Goal: Use online tool/utility: Utilize a website feature to perform a specific function

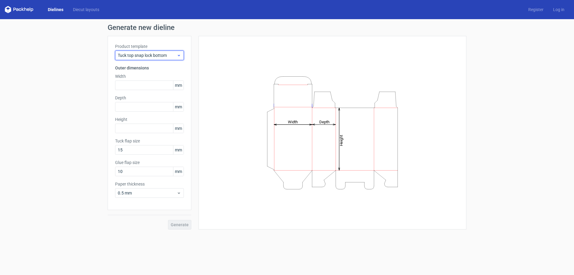
click at [180, 56] on icon at bounding box center [179, 55] width 4 height 5
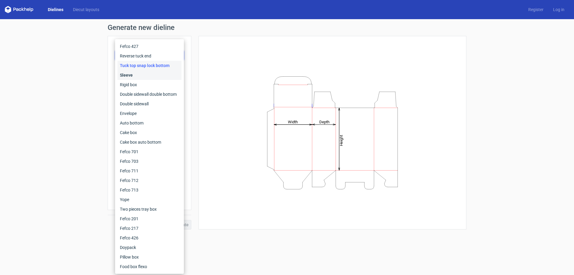
click at [164, 73] on div "Sleeve" at bounding box center [149, 75] width 64 height 10
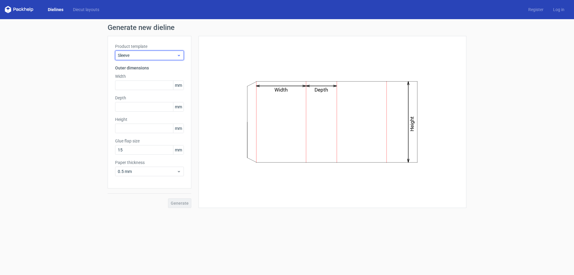
click at [180, 56] on icon at bounding box center [179, 55] width 4 height 5
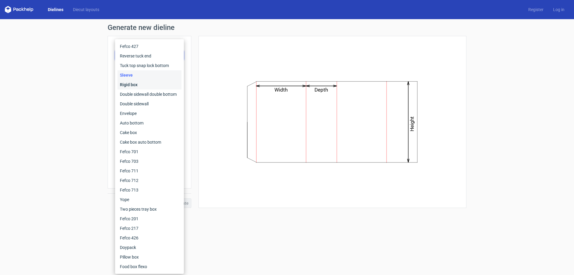
click at [162, 86] on div "Rigid box" at bounding box center [149, 85] width 64 height 10
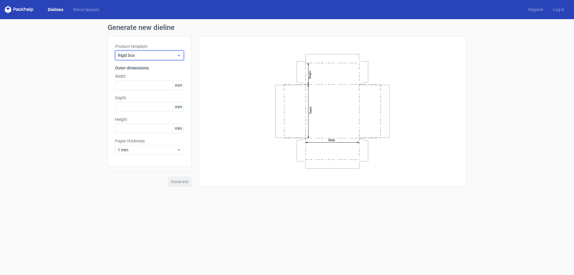
click at [178, 57] on icon at bounding box center [179, 55] width 4 height 5
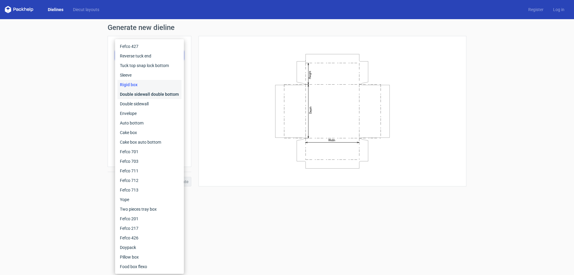
click at [164, 93] on div "Double sidewall double bottom" at bounding box center [149, 94] width 64 height 10
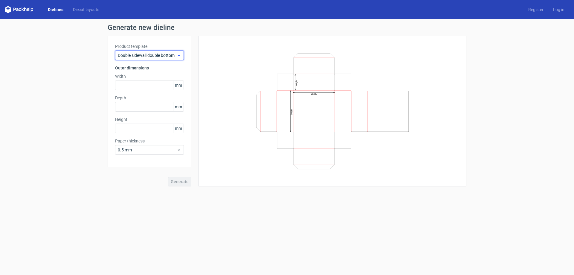
click at [177, 57] on icon at bounding box center [179, 55] width 4 height 5
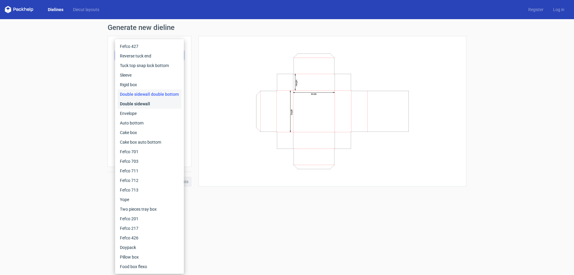
click at [163, 102] on div "Double sidewall" at bounding box center [149, 104] width 64 height 10
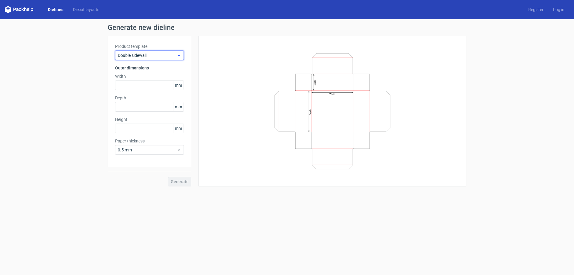
click at [178, 56] on use at bounding box center [179, 55] width 2 height 1
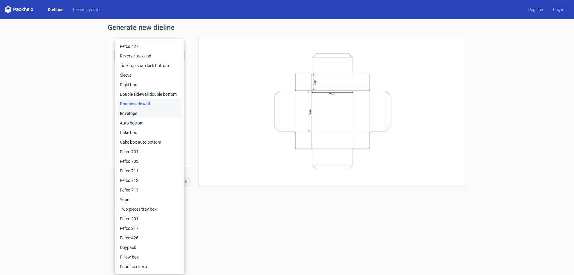
click at [160, 111] on div "Envelope" at bounding box center [149, 113] width 64 height 10
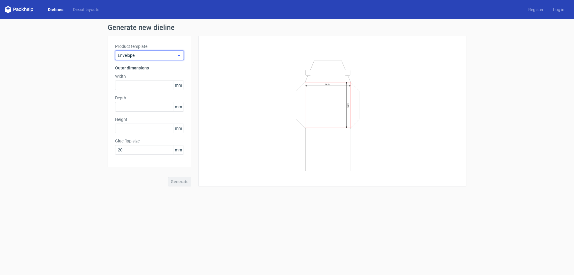
click at [178, 55] on use at bounding box center [179, 55] width 2 height 1
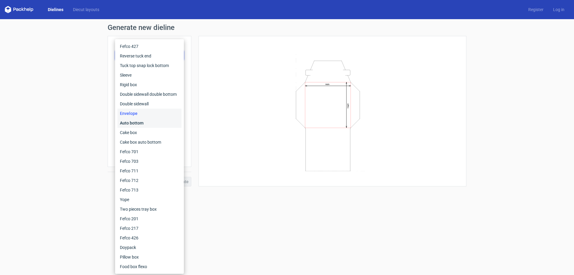
click at [157, 122] on div "Auto bottom" at bounding box center [149, 123] width 64 height 10
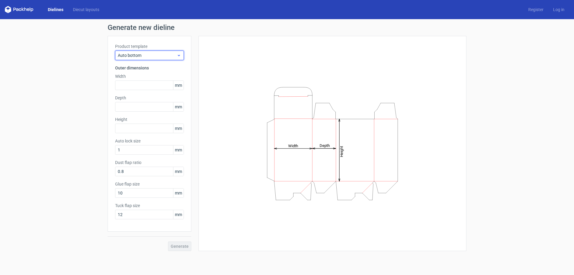
click at [179, 57] on icon at bounding box center [179, 55] width 4 height 5
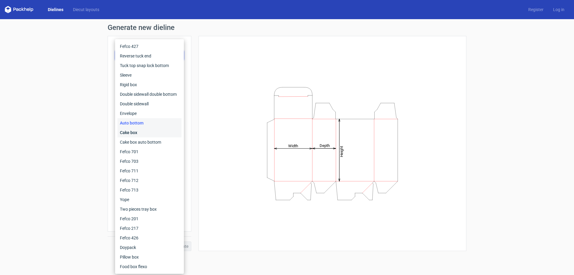
click at [156, 131] on div "Cake box" at bounding box center [149, 133] width 64 height 10
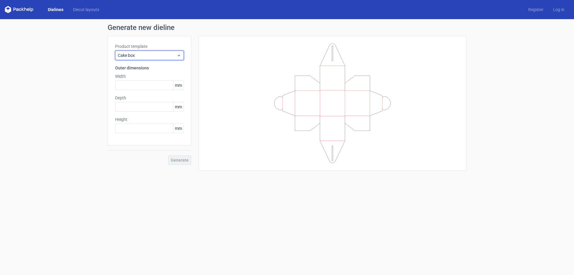
click at [178, 56] on icon at bounding box center [179, 55] width 4 height 5
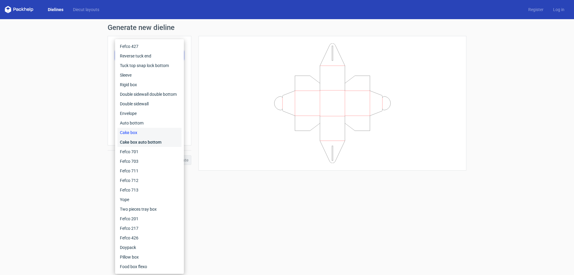
click at [153, 143] on div "Cake box auto bottom" at bounding box center [149, 142] width 64 height 10
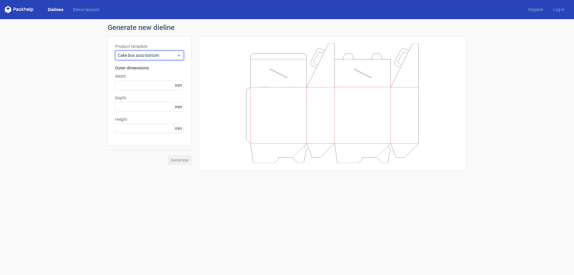
click at [180, 56] on icon at bounding box center [179, 55] width 4 height 5
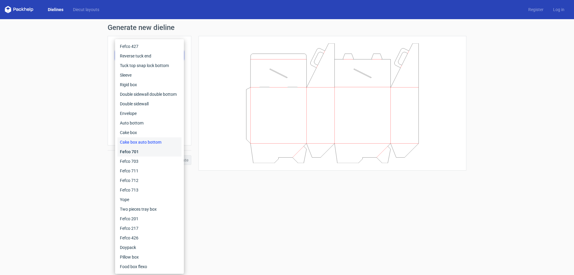
click at [155, 152] on div "Fefco 701" at bounding box center [149, 152] width 64 height 10
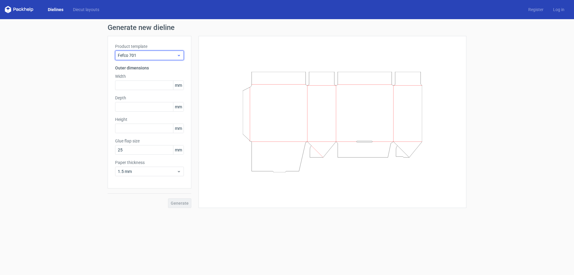
click at [179, 54] on icon at bounding box center [179, 55] width 4 height 5
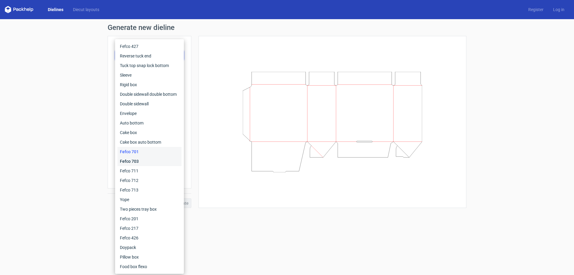
click at [152, 160] on div "Fefco 703" at bounding box center [149, 161] width 64 height 10
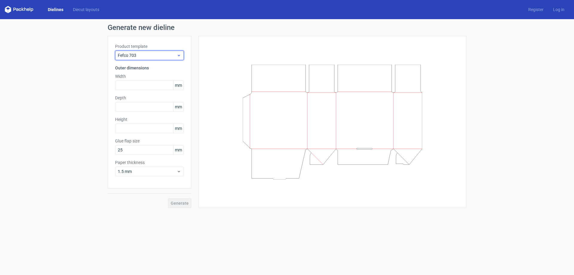
click at [178, 57] on icon at bounding box center [179, 55] width 4 height 5
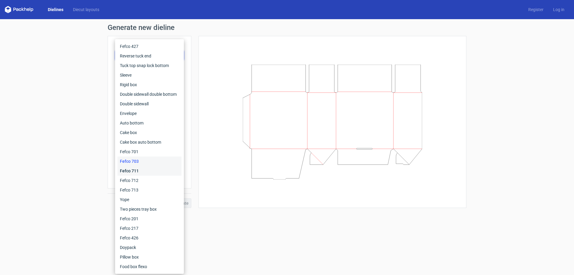
click at [146, 168] on div "Fefco 711" at bounding box center [149, 171] width 64 height 10
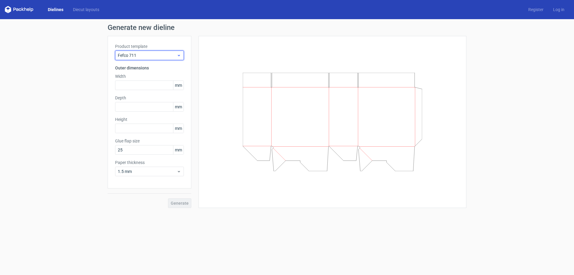
click at [179, 57] on icon at bounding box center [179, 55] width 4 height 5
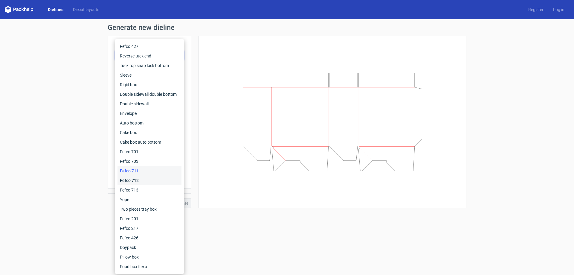
click at [147, 178] on div "Fefco 712" at bounding box center [149, 180] width 64 height 10
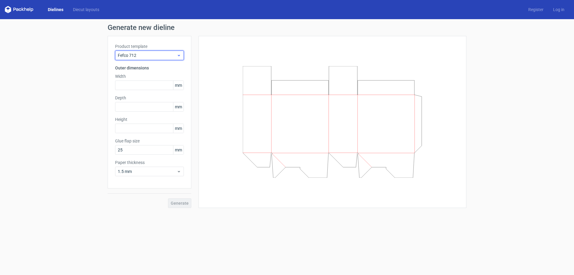
click at [179, 56] on icon at bounding box center [179, 55] width 4 height 5
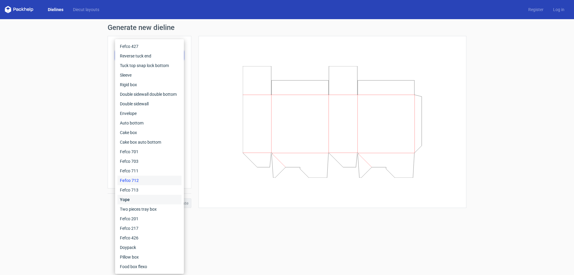
click at [144, 199] on div "Yope" at bounding box center [149, 200] width 64 height 10
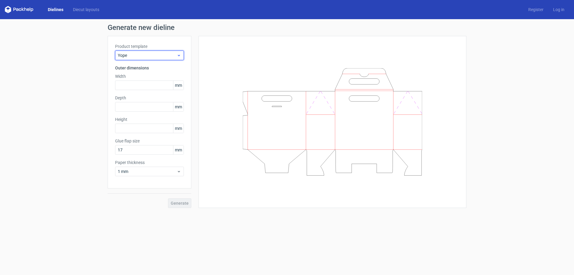
click at [180, 57] on icon at bounding box center [179, 55] width 4 height 5
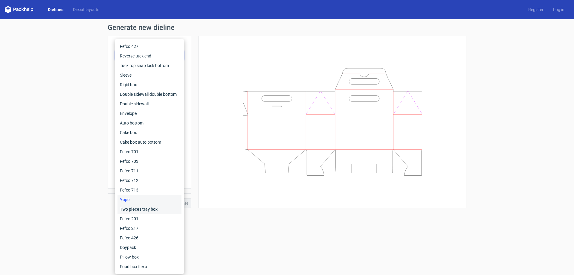
click at [153, 210] on div "Two pieces tray box" at bounding box center [149, 209] width 64 height 10
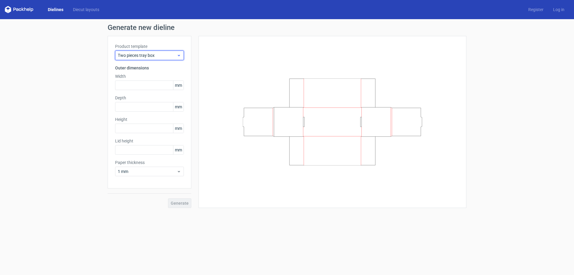
click at [180, 58] on div "Two pieces tray box" at bounding box center [149, 56] width 69 height 10
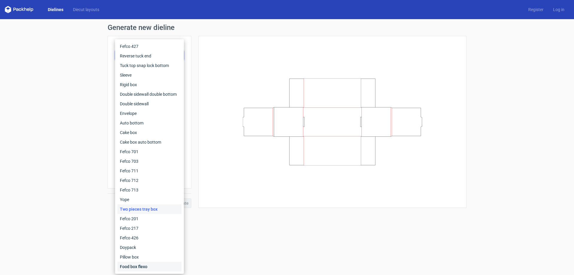
click at [140, 266] on div "Food box flexo" at bounding box center [149, 266] width 64 height 10
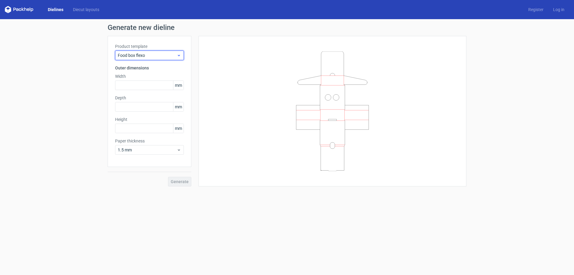
click at [178, 55] on use at bounding box center [179, 55] width 2 height 1
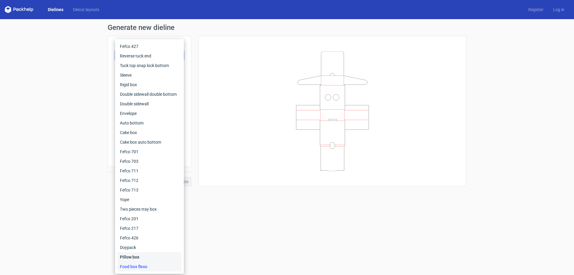
click at [146, 256] on div "Pillow box" at bounding box center [149, 257] width 64 height 10
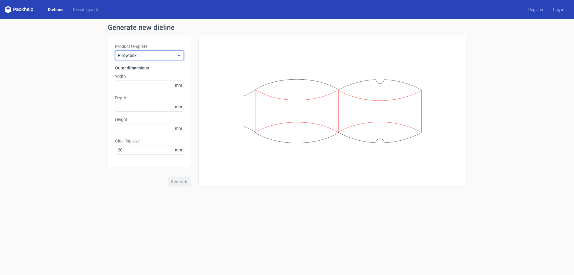
click at [178, 57] on icon at bounding box center [179, 55] width 4 height 5
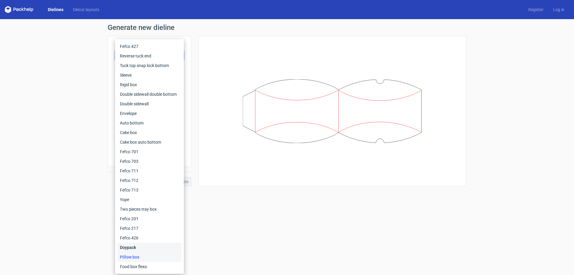
click at [151, 247] on div "Doypack" at bounding box center [149, 247] width 64 height 10
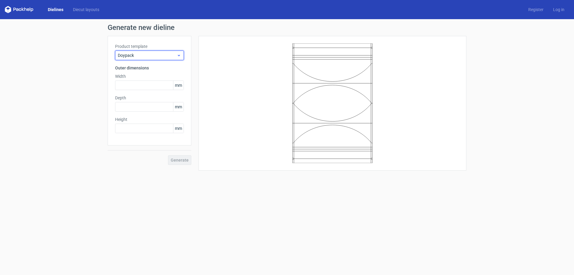
click at [178, 54] on icon at bounding box center [179, 55] width 4 height 5
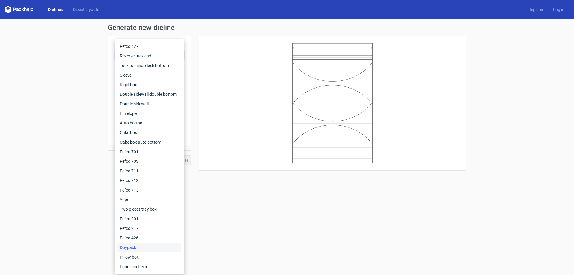
click at [211, 33] on div "Generate new dieline Product template Doypack Outer dimensions Width mm Depth m…" at bounding box center [287, 97] width 359 height 146
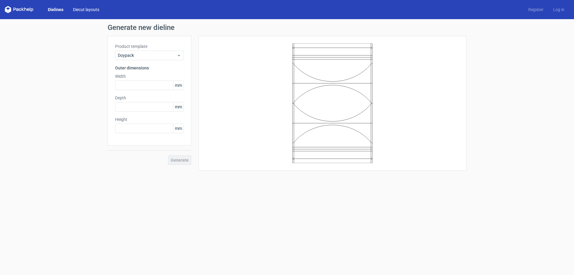
click at [82, 10] on link "Diecut layouts" at bounding box center [86, 10] width 36 height 6
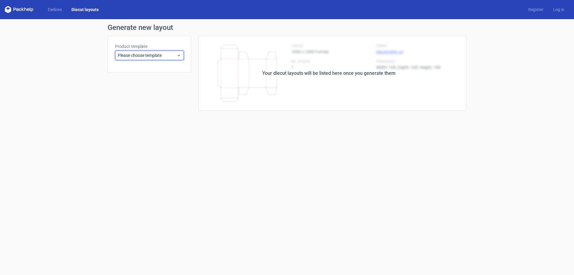
click at [181, 55] on icon at bounding box center [179, 55] width 4 height 5
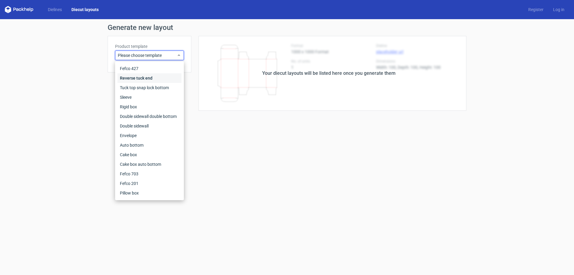
click at [162, 79] on div "Reverse tuck end" at bounding box center [149, 78] width 64 height 10
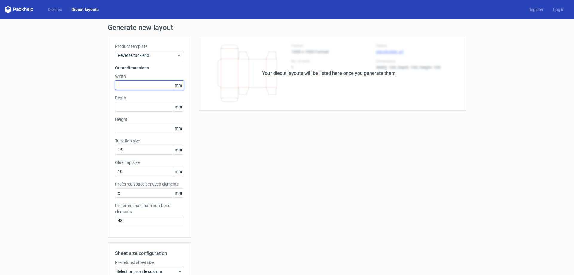
click at [149, 84] on input "text" at bounding box center [149, 85] width 69 height 10
type input "105"
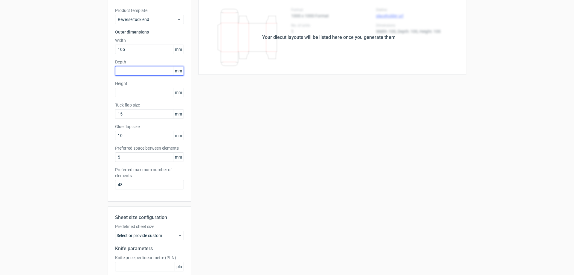
scroll to position [90, 0]
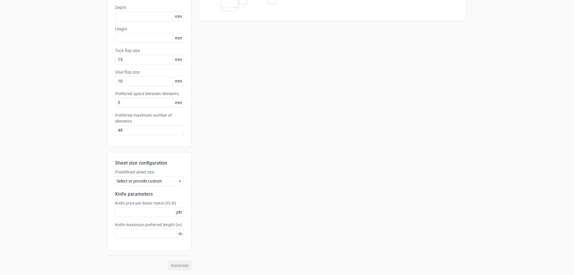
click at [178, 264] on div "Generate" at bounding box center [150, 265] width 84 height 10
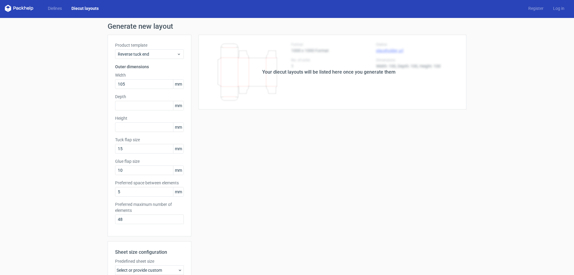
scroll to position [0, 0]
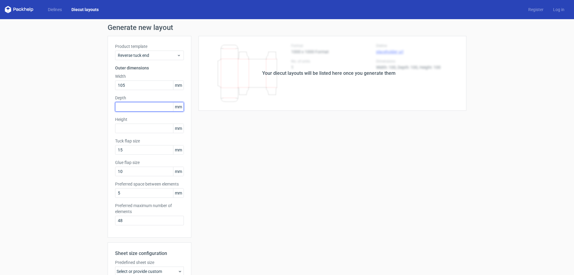
click at [135, 108] on input "text" at bounding box center [149, 107] width 69 height 10
type input "75"
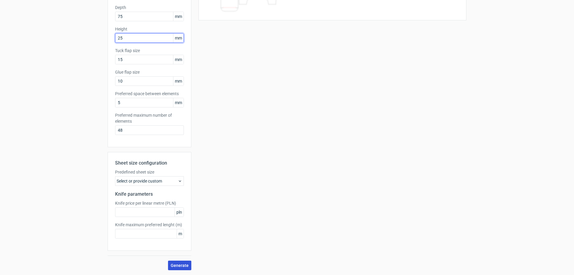
type input "25"
click at [178, 266] on span "Generate" at bounding box center [180, 265] width 18 height 4
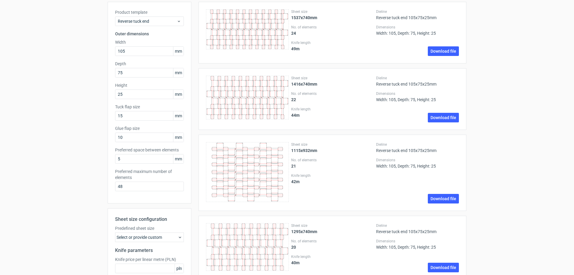
scroll to position [0, 0]
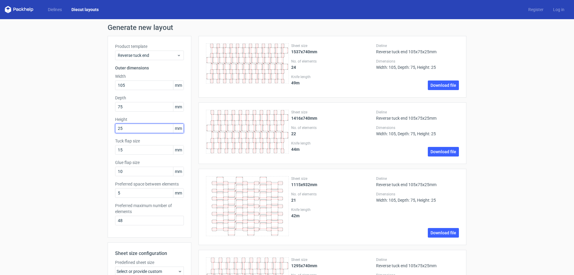
click at [131, 129] on input "25" at bounding box center [149, 128] width 69 height 10
drag, startPoint x: 138, startPoint y: 85, endPoint x: 50, endPoint y: 74, distance: 89.1
type input "75"
type input "105"
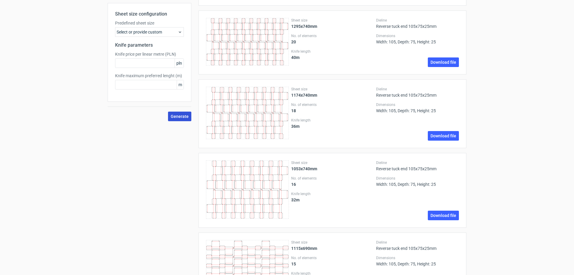
click at [176, 119] on button "Generate" at bounding box center [179, 116] width 23 height 10
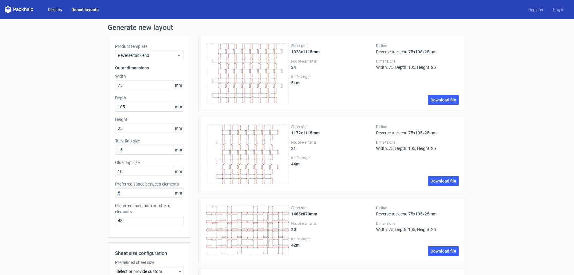
click at [56, 8] on link "Dielines" at bounding box center [55, 10] width 24 height 6
